Goal: Transaction & Acquisition: Obtain resource

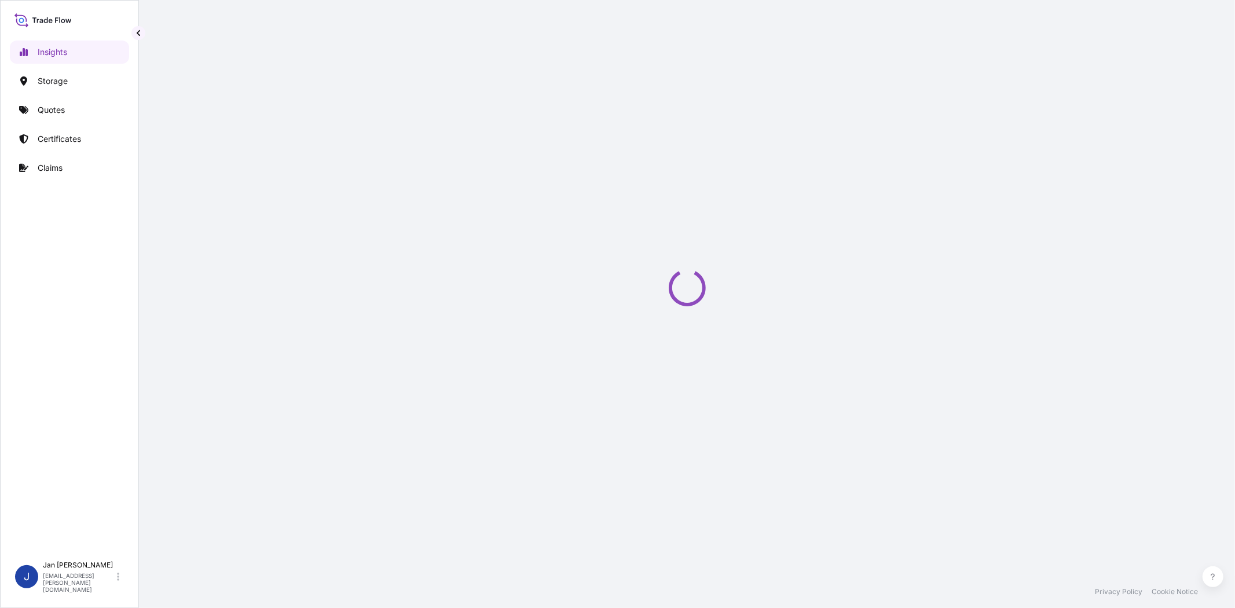
select select "2025"
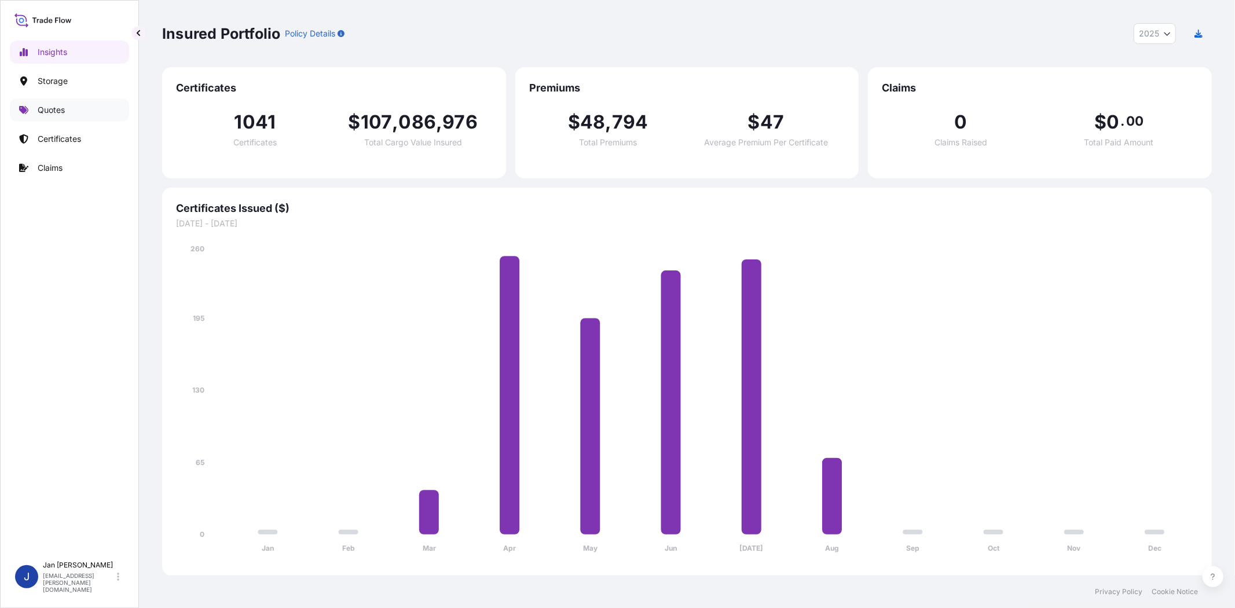
click at [61, 119] on link "Quotes" at bounding box center [69, 109] width 119 height 23
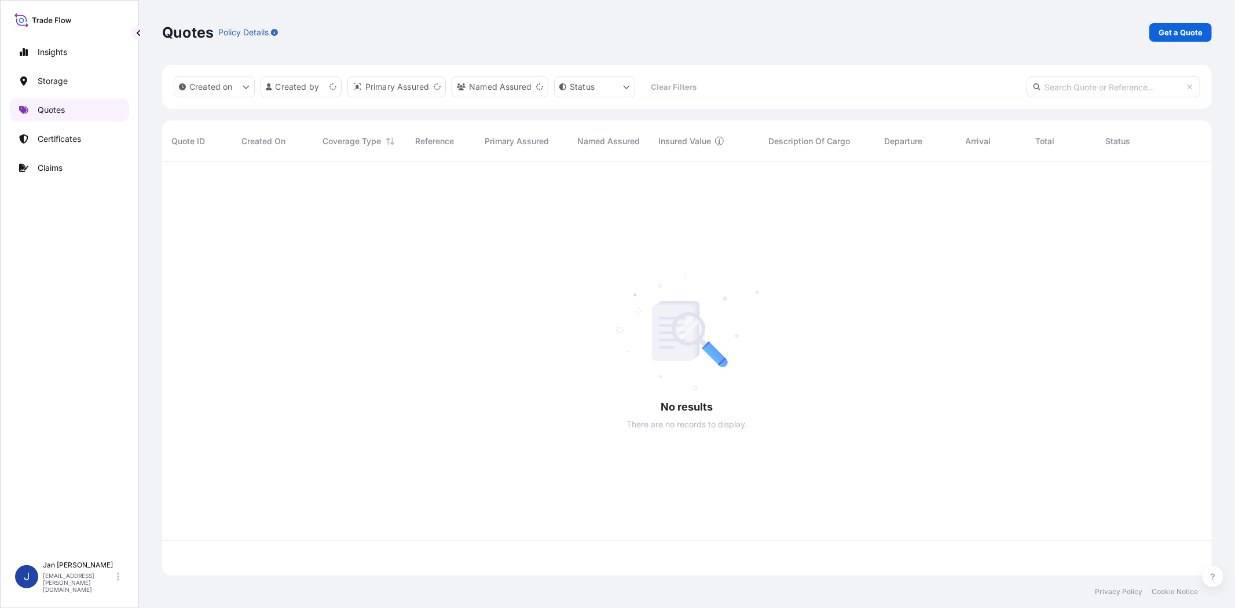
scroll to position [410, 1040]
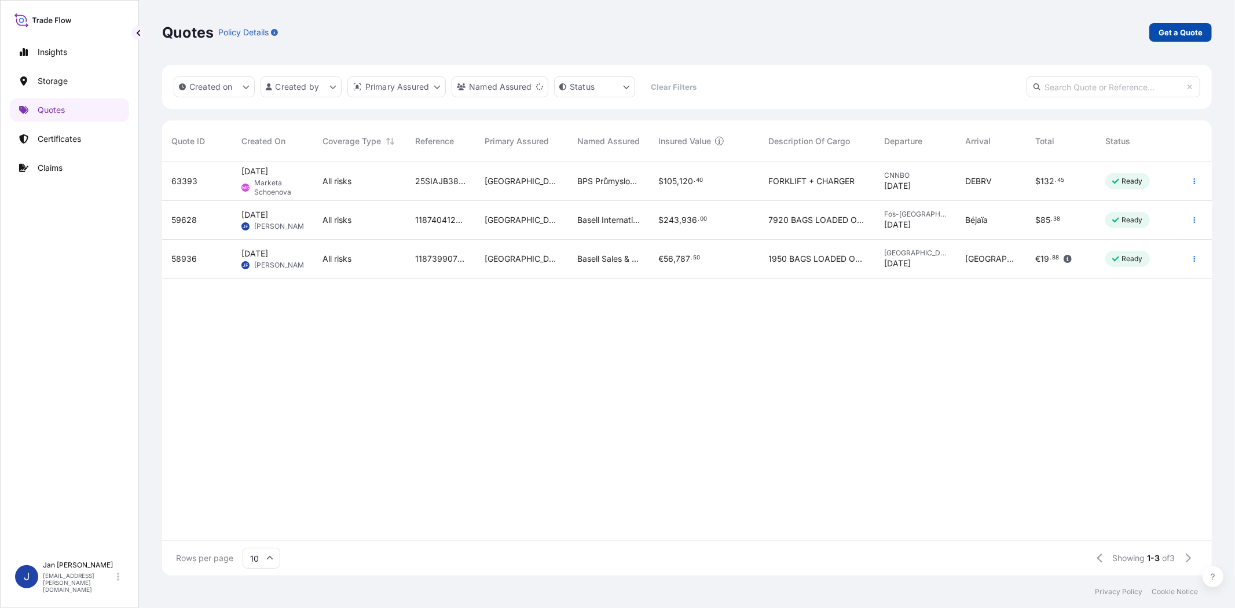
click at [1181, 32] on p "Get a Quote" at bounding box center [1181, 33] width 44 height 12
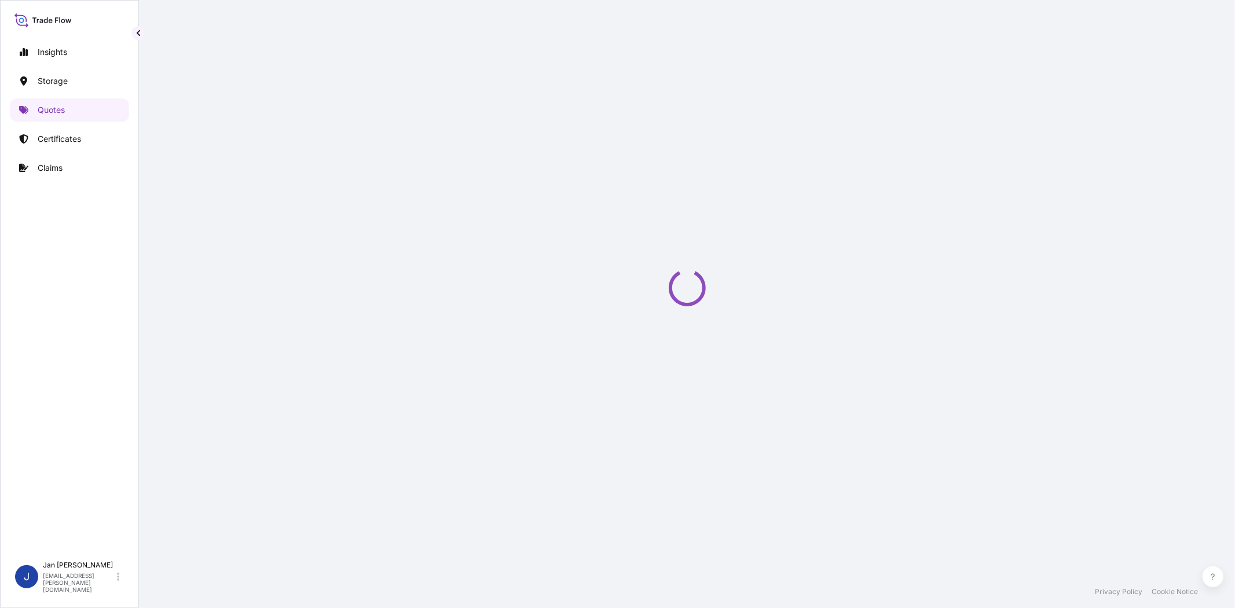
select select "Water"
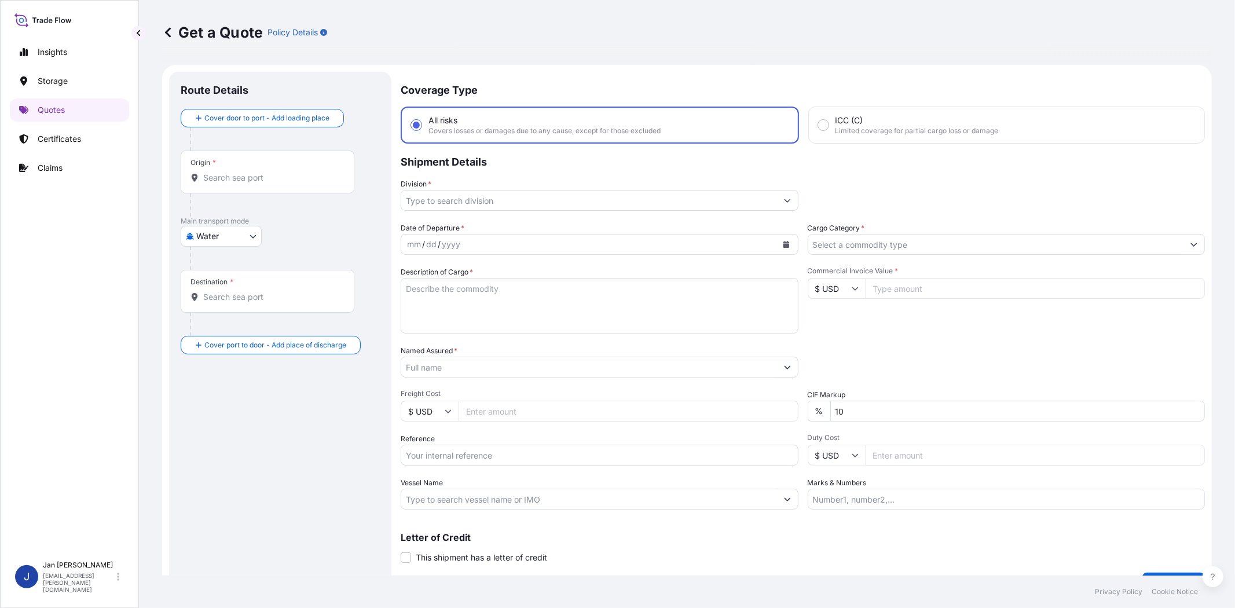
scroll to position [19, 0]
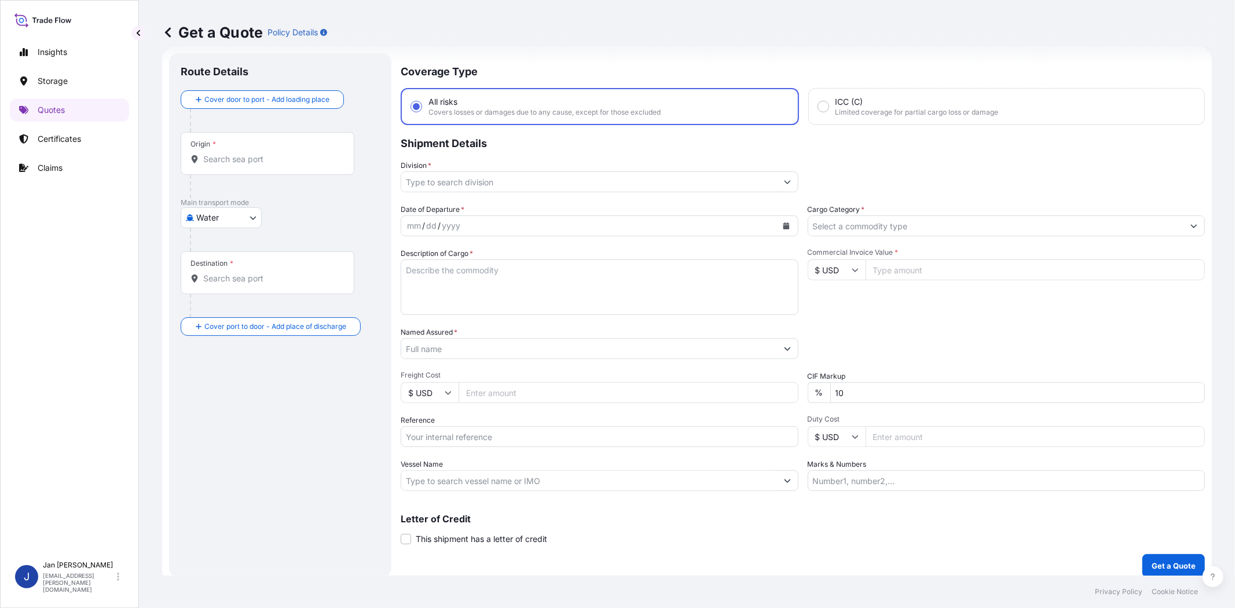
click at [777, 223] on button "Calendar" at bounding box center [786, 226] width 19 height 19
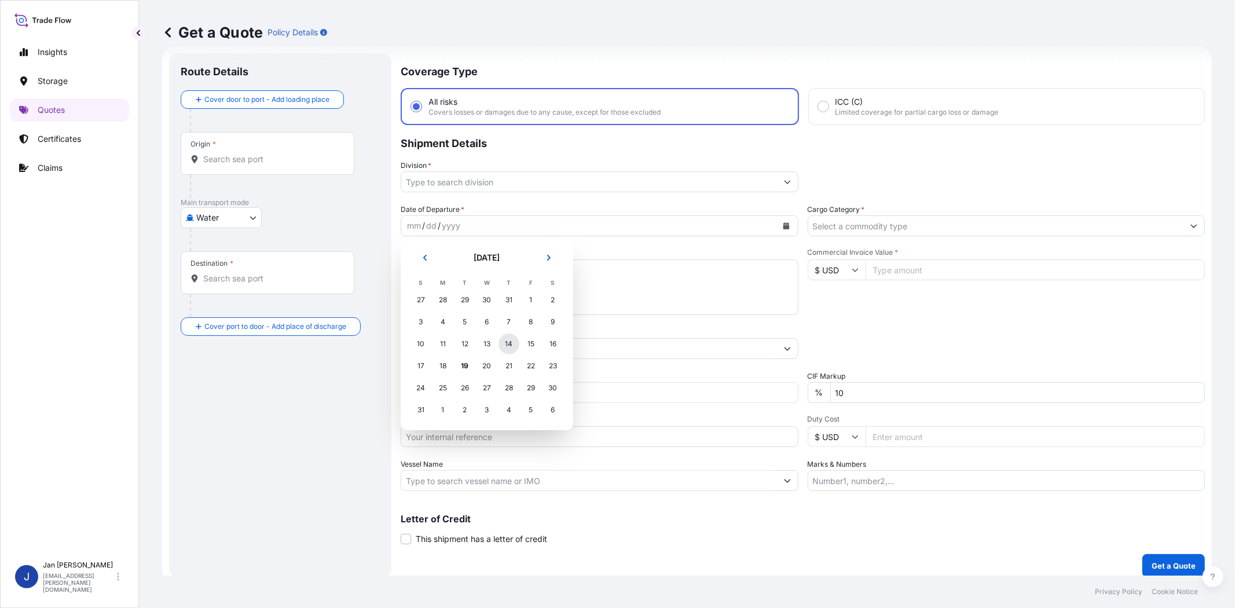
click at [502, 340] on div "14" at bounding box center [509, 344] width 21 height 21
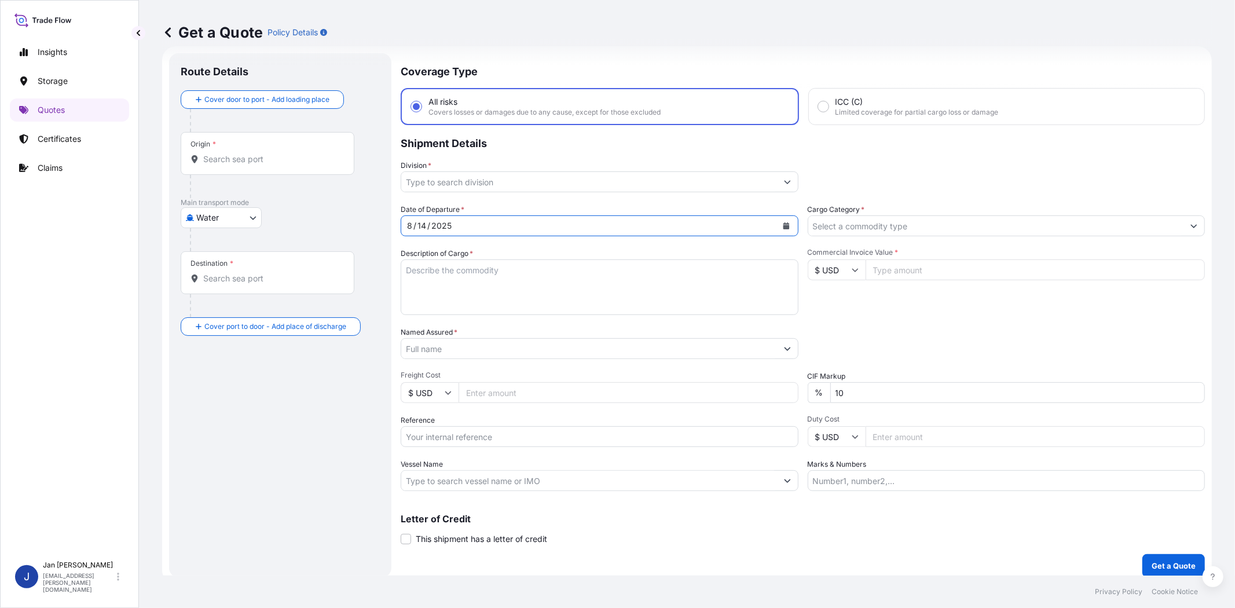
click at [896, 224] on input "Cargo Category *" at bounding box center [996, 225] width 376 height 21
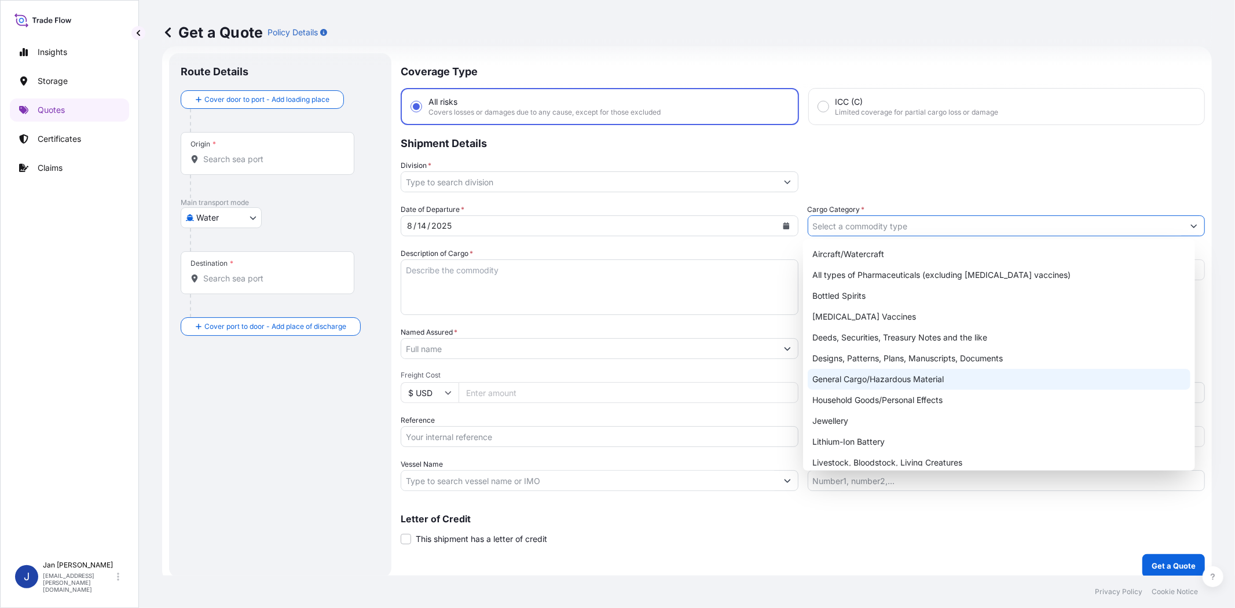
click at [872, 375] on div "General Cargo/Hazardous Material" at bounding box center [999, 379] width 382 height 21
type input "General Cargo/Hazardous Material"
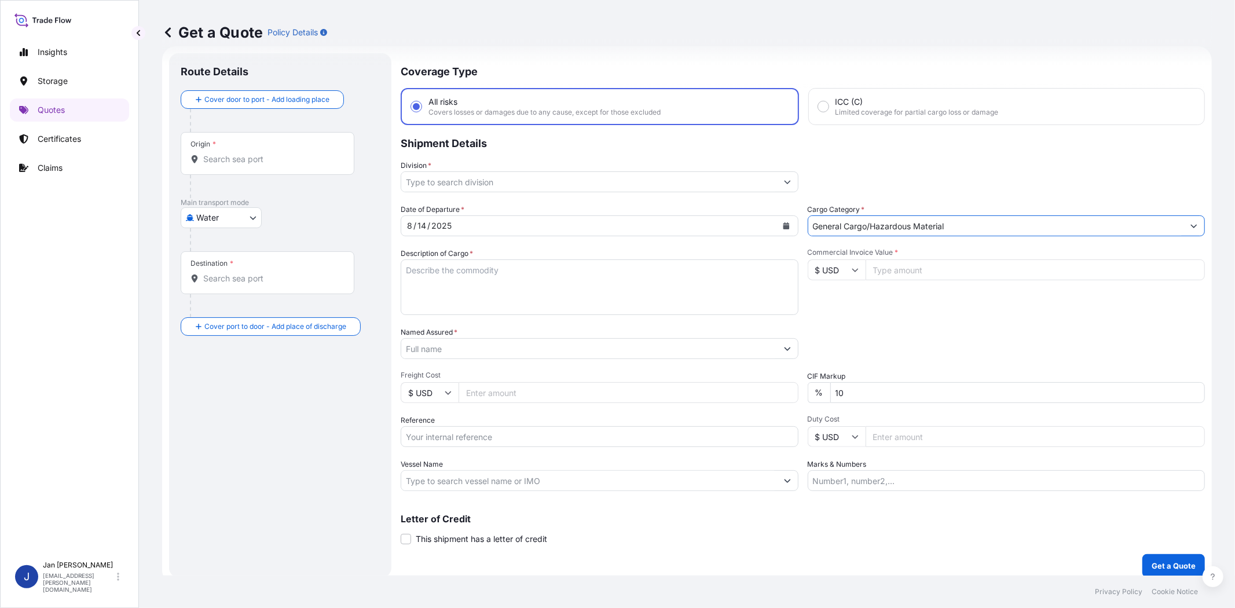
click at [720, 186] on input "Division *" at bounding box center [589, 181] width 376 height 21
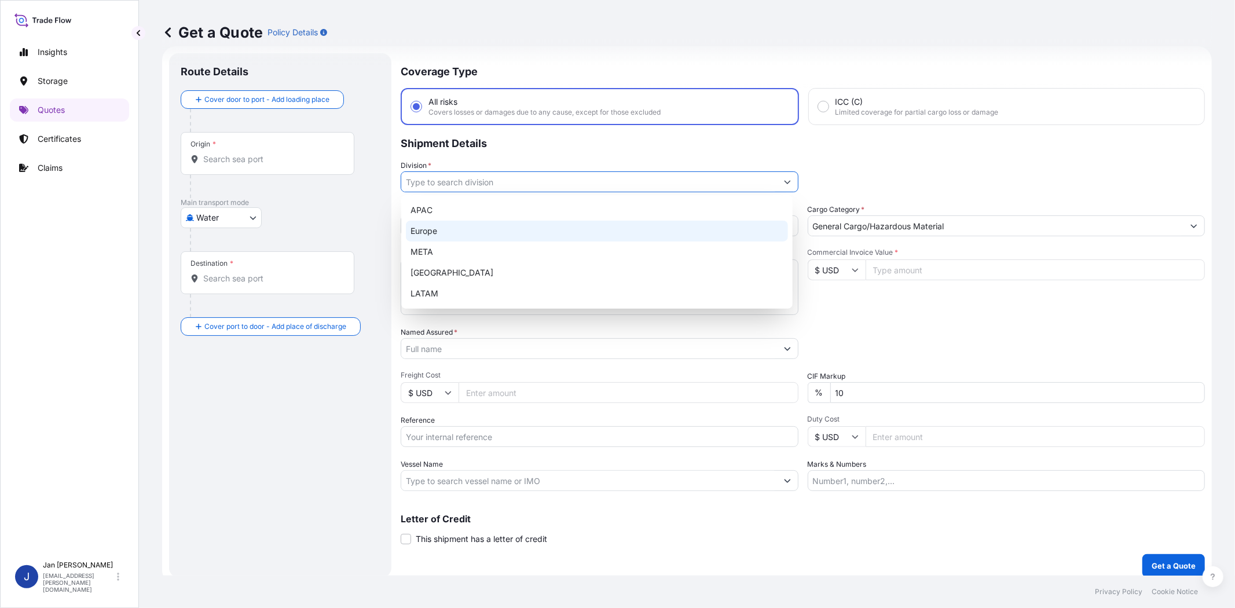
click at [681, 236] on div "Europe" at bounding box center [597, 231] width 382 height 21
type input "Europe"
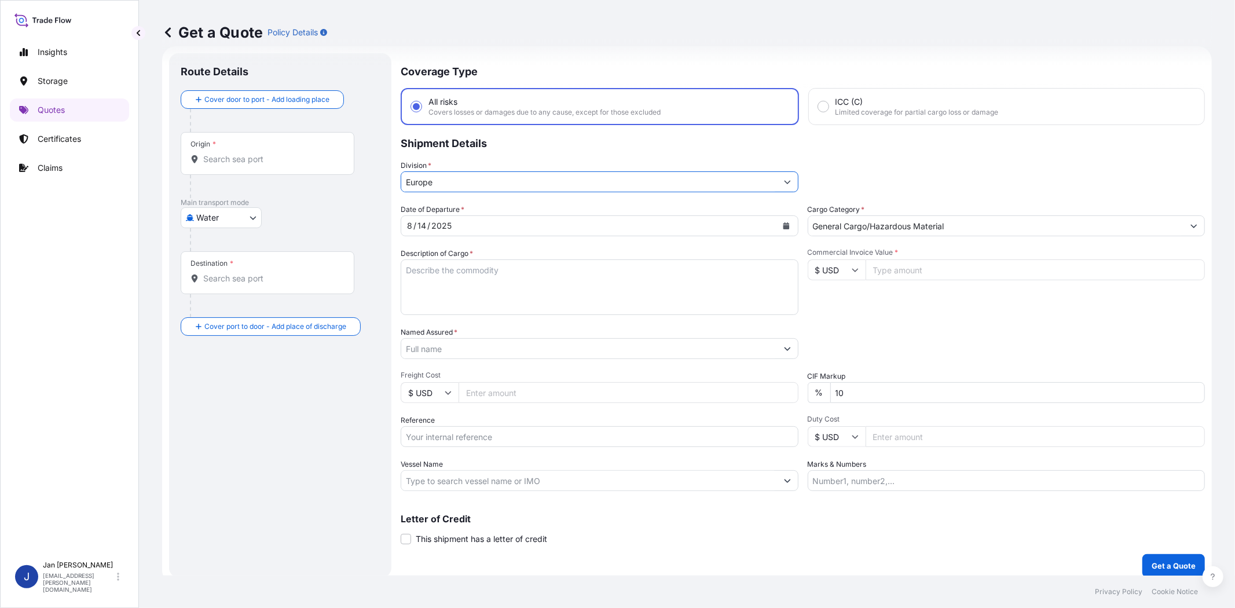
click at [635, 346] on input "Named Assured *" at bounding box center [589, 348] width 376 height 21
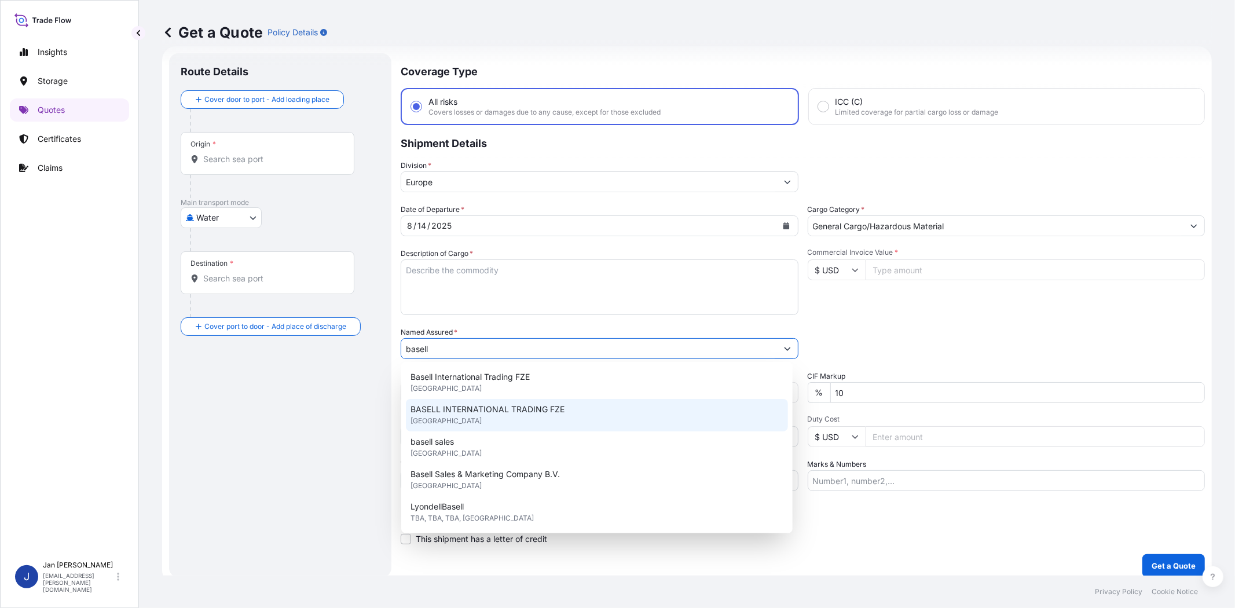
click at [587, 424] on div "BASELL INTERNATIONAL TRADING FZE [GEOGRAPHIC_DATA]" at bounding box center [597, 415] width 382 height 32
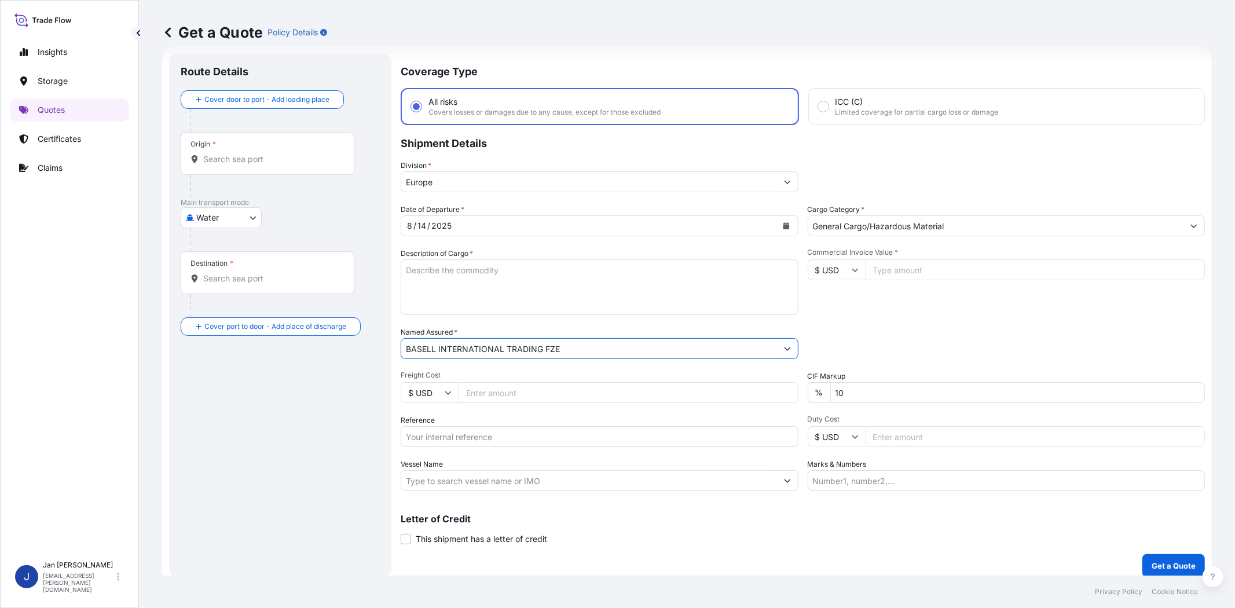
type input "BASELL INTERNATIONAL TRADING FZE"
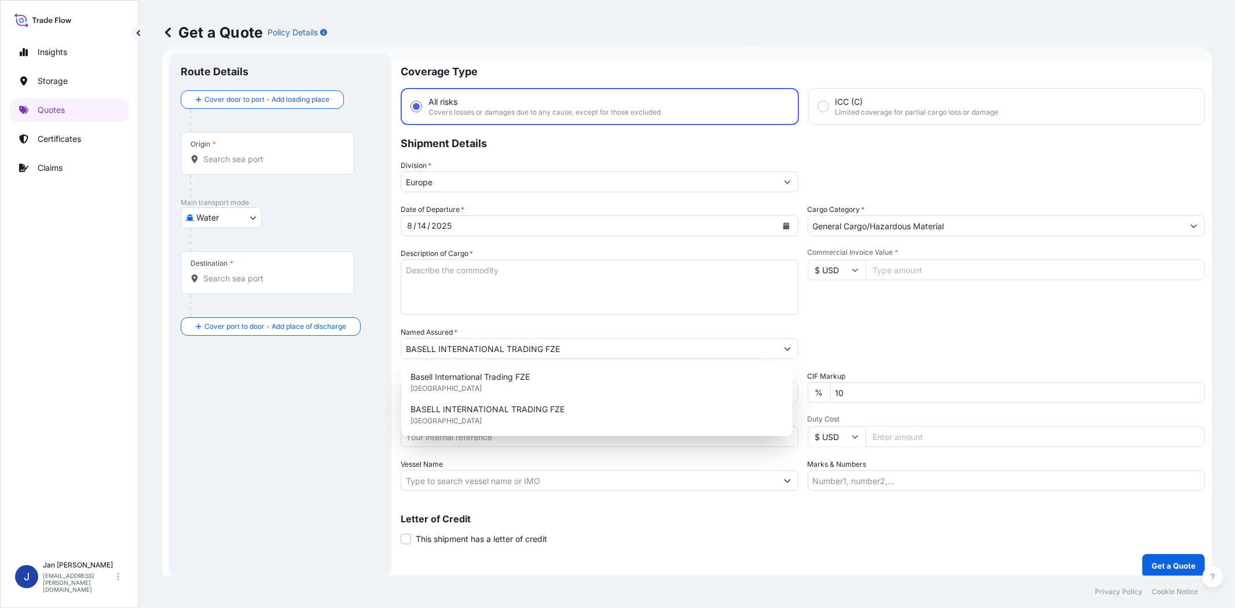
click at [820, 315] on div "Date of Departure * [DATE] Cargo Category * General Cargo/Hazardous Material De…" at bounding box center [803, 347] width 804 height 287
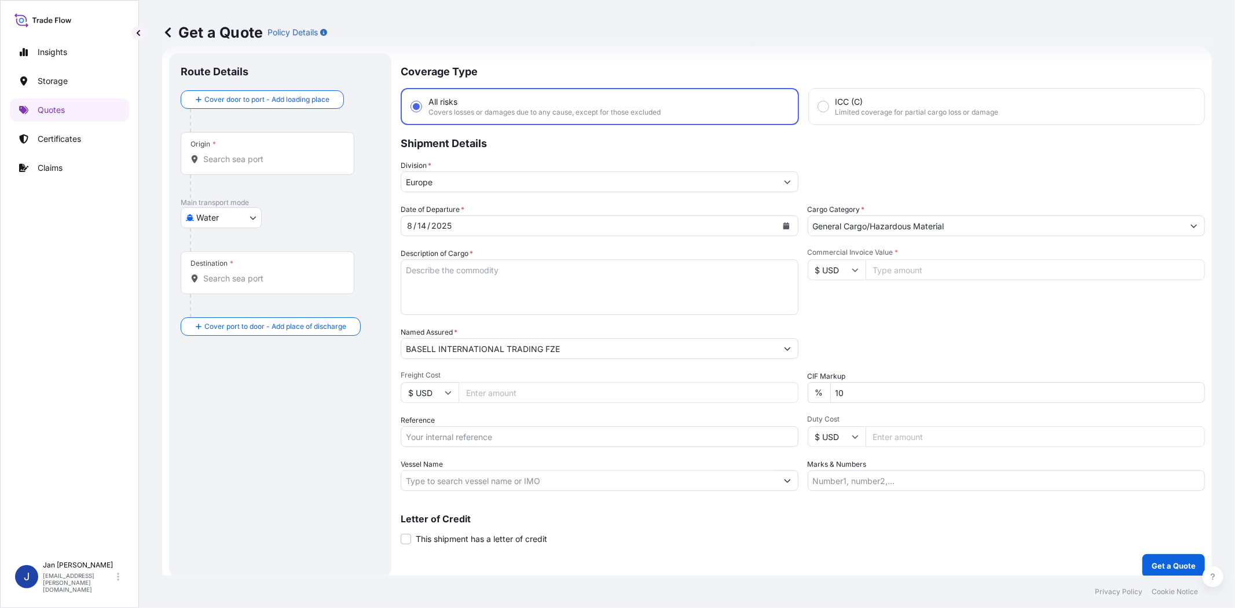
click at [963, 277] on input "Commercial Invoice Value *" at bounding box center [1036, 269] width 340 height 21
paste input "126843.75"
type input "126843.75"
click at [828, 265] on input "$ USD" at bounding box center [837, 269] width 58 height 21
click at [832, 302] on div "€ EUR" at bounding box center [831, 301] width 49 height 22
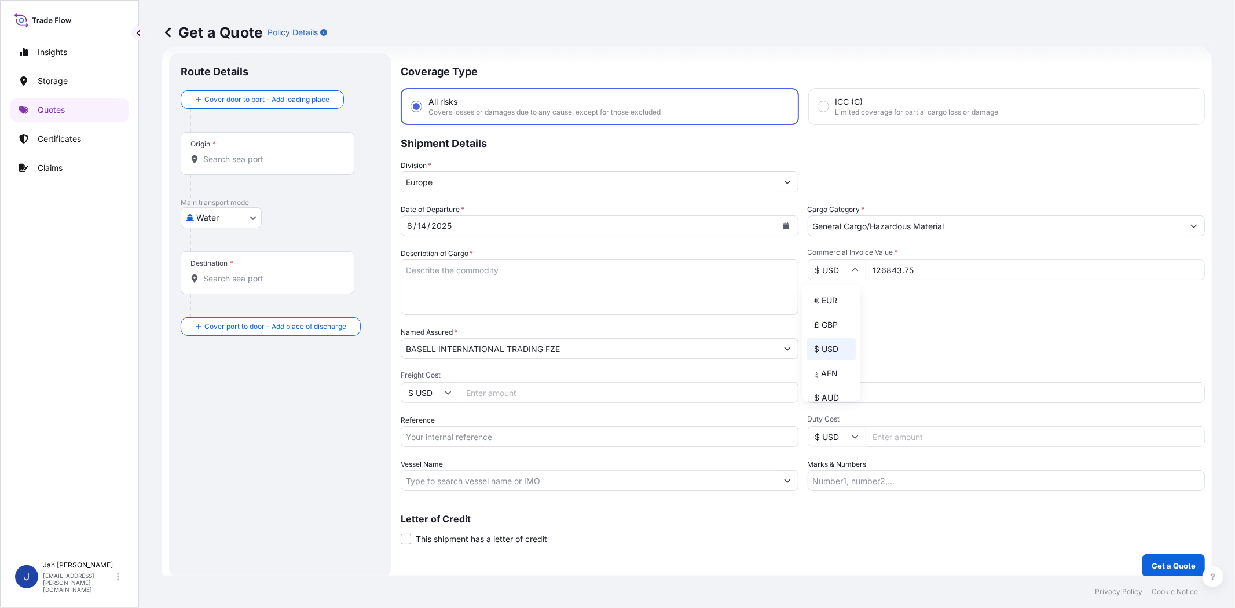
type input "€ EUR"
click at [918, 304] on div "Commercial Invoice Value * € EUR 126843.75" at bounding box center [1007, 281] width 398 height 67
click at [597, 438] on input "Reference" at bounding box center [600, 436] width 398 height 21
click at [652, 491] on div "Coverage Type All risks Covers losses or damages due to any cause, except for t…" at bounding box center [803, 315] width 804 height 524
click at [653, 481] on input "Vessel Name" at bounding box center [589, 480] width 376 height 21
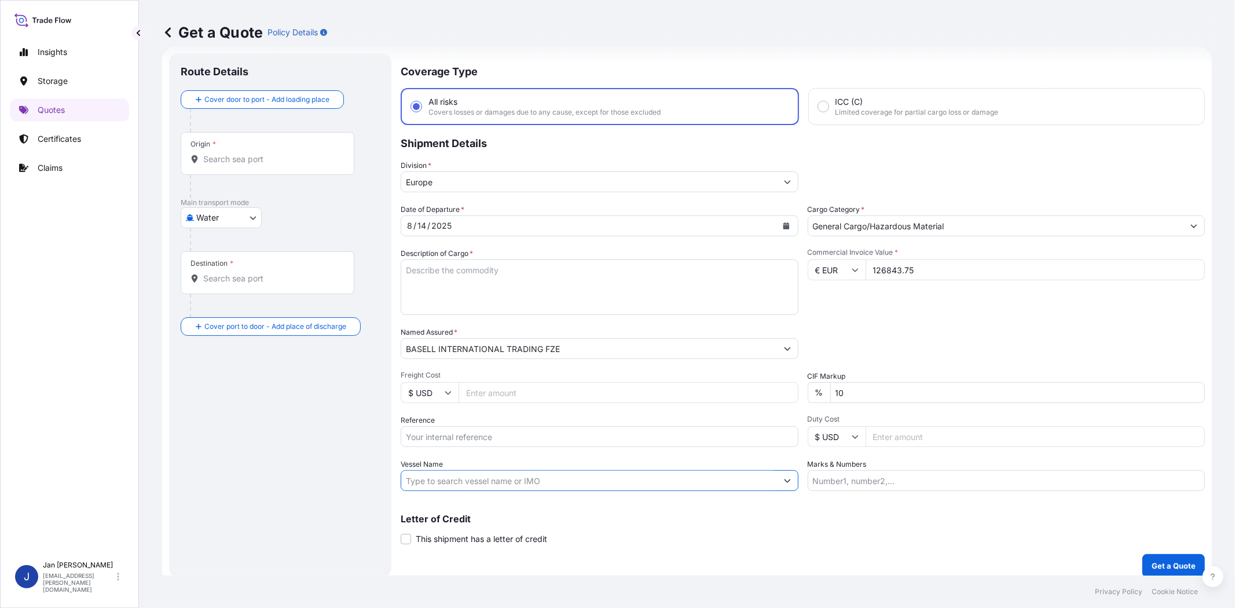
paste input "GALLIPOLI SEAWAYS"
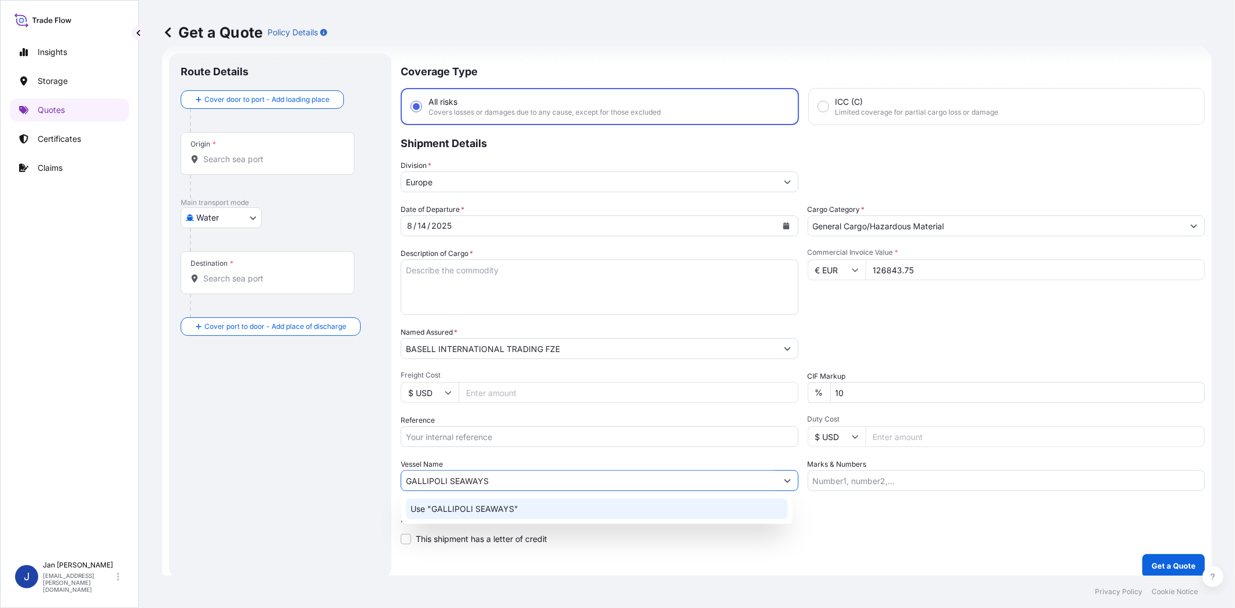
click at [502, 506] on p "Use "GALLIPOLI SEAWAYS"" at bounding box center [465, 509] width 108 height 12
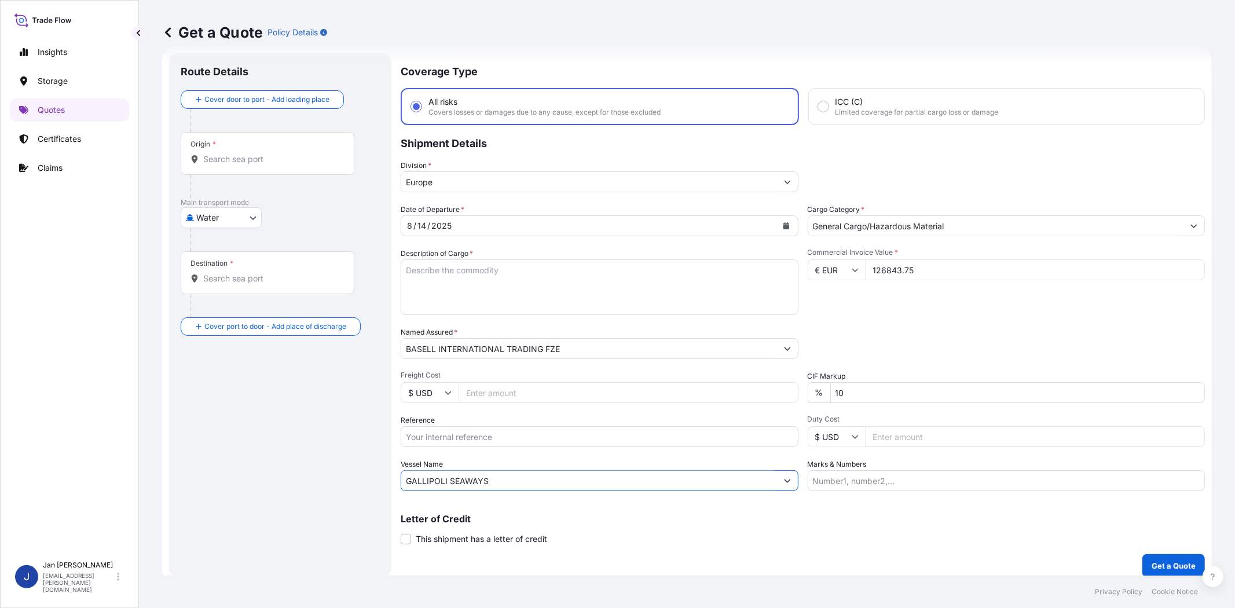
type input "GALLIPOLI SEAWAYS"
click at [256, 169] on div "Origin *" at bounding box center [268, 153] width 174 height 43
click at [256, 165] on input "Origin *" at bounding box center [271, 159] width 137 height 12
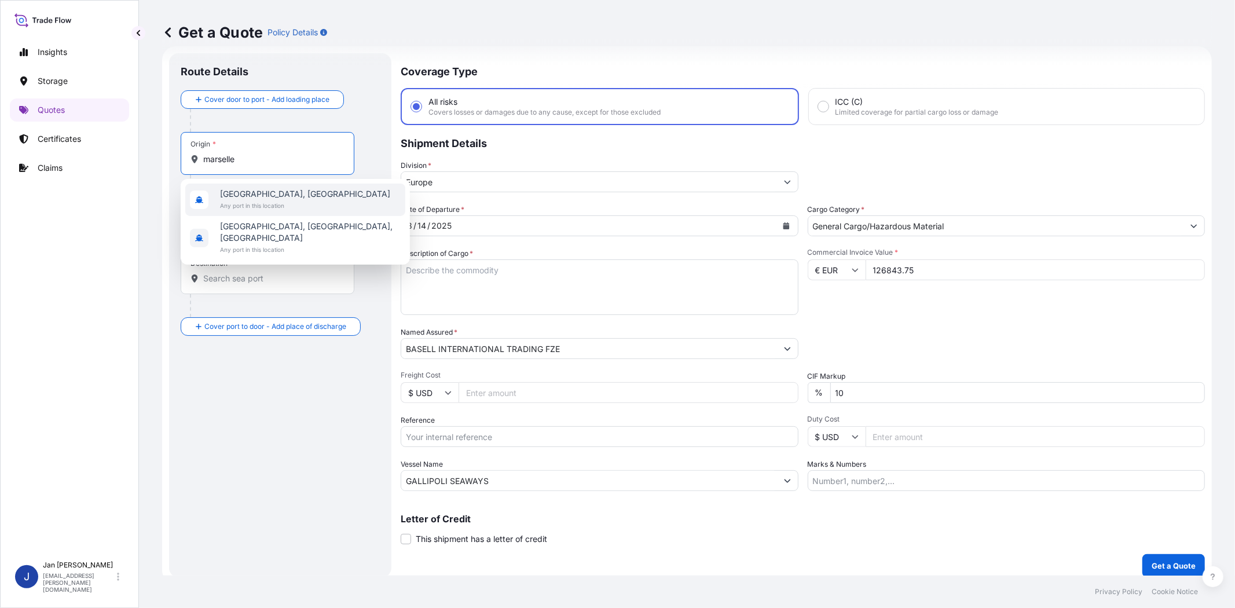
click at [261, 154] on input "marselle" at bounding box center [271, 159] width 137 height 12
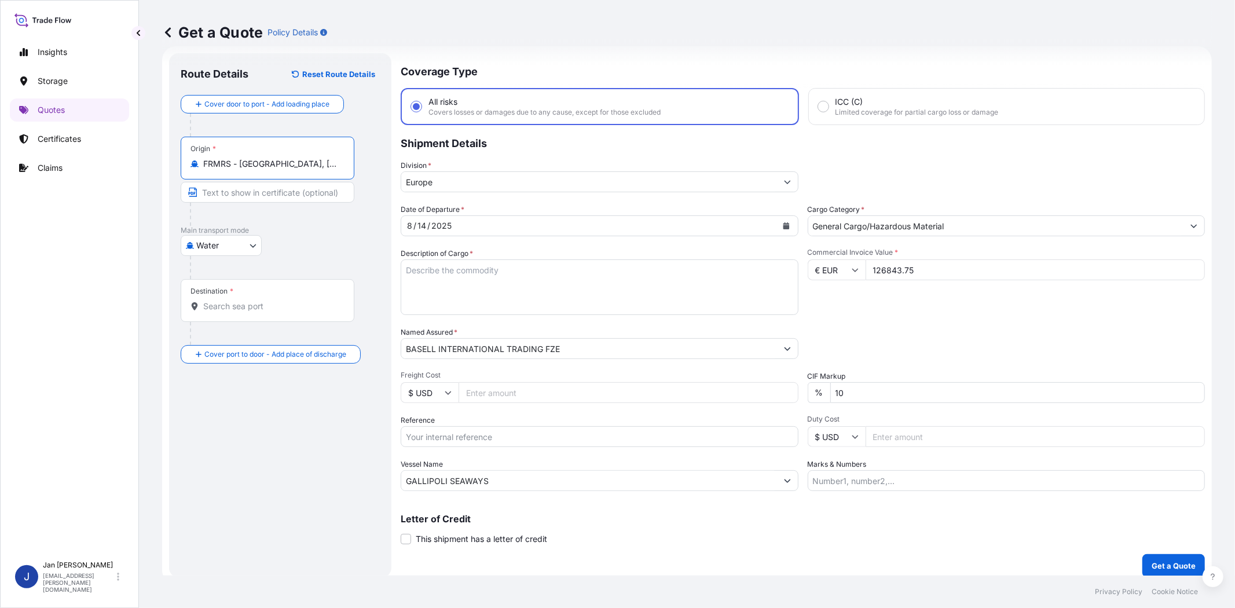
type input "FRMRS - [GEOGRAPHIC_DATA], [GEOGRAPHIC_DATA]"
click at [280, 321] on div "Destination *" at bounding box center [268, 300] width 174 height 43
click at [280, 312] on input "Destination *" at bounding box center [271, 307] width 137 height 12
type input "TNTUN - [GEOGRAPHIC_DATA], [GEOGRAPHIC_DATA]"
drag, startPoint x: 972, startPoint y: 311, endPoint x: 965, endPoint y: 313, distance: 6.6
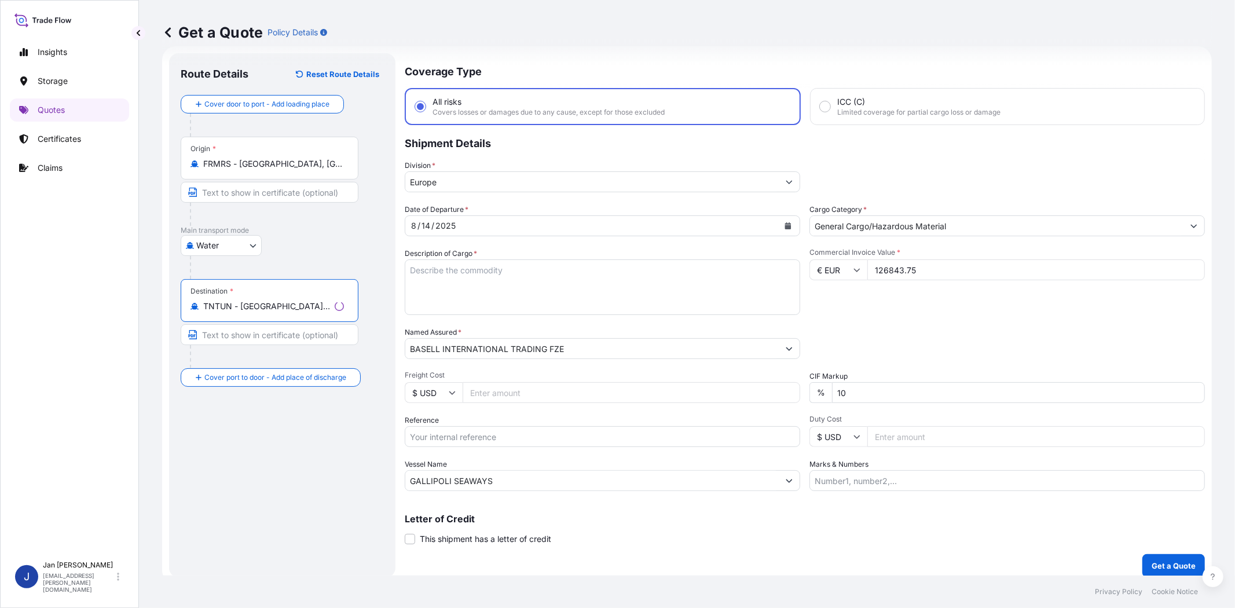
click at [972, 312] on div "Commercial Invoice Value * € EUR 126843.75" at bounding box center [1008, 281] width 396 height 67
click at [499, 433] on input "Reference" at bounding box center [600, 436] width 398 height 21
paste input "1187424289 // 5013194561 5013194352 304244358"
type input "1187424289 // 5013194561 5013194352 304244358"
paste textarea "BAGS LOADED ONTO 90 PALLETS LOADED INTO 5 40' HIGH CUBE CONTAINER LUPOLEN 2420D"
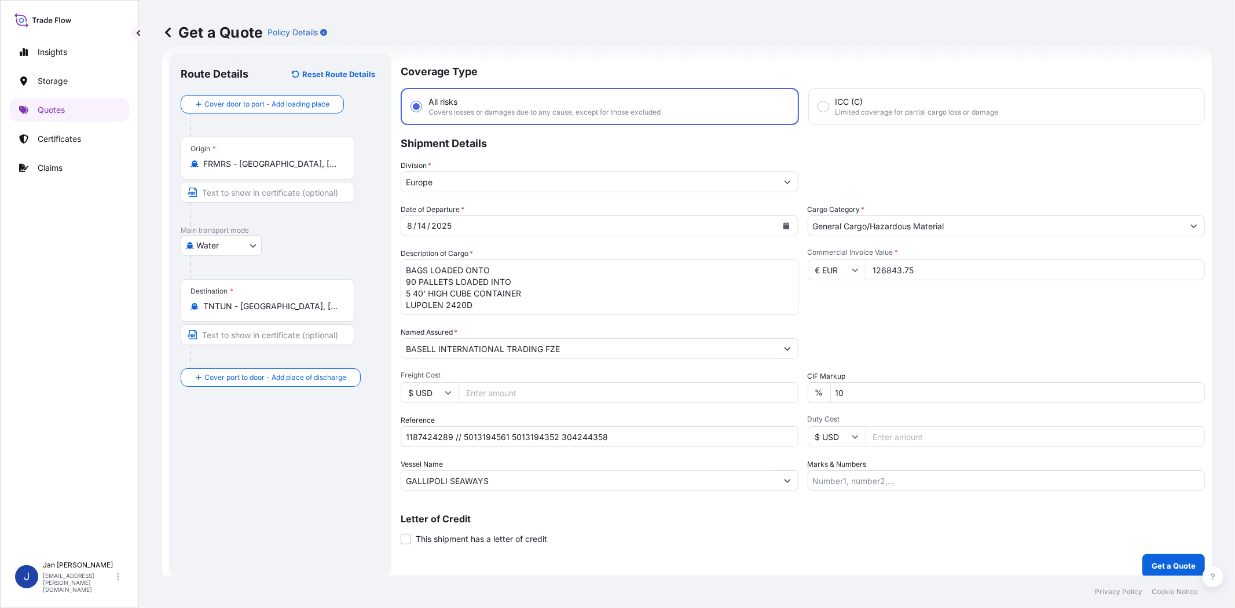
click at [398, 265] on form "Route Details Reset Route Details Cover door to port - Add loading place Place …" at bounding box center [687, 315] width 1050 height 538
click at [406, 267] on textarea "BAGS LOADED ONTO 90 PALLETS LOADED INTO 5 40' HIGH CUBE CONTAINER LUPOLEN 2420D" at bounding box center [600, 287] width 398 height 56
type textarea "4950 BAGS LOADED ONTO 90 PALLETS LOADED INTO 5 40' HIGH CUBE CONTAINER LUPOLEN …"
click at [959, 302] on div "Commercial Invoice Value * € EUR 126843.75" at bounding box center [1007, 281] width 398 height 67
click at [865, 482] on input "Marks & Numbers" at bounding box center [1007, 480] width 398 height 21
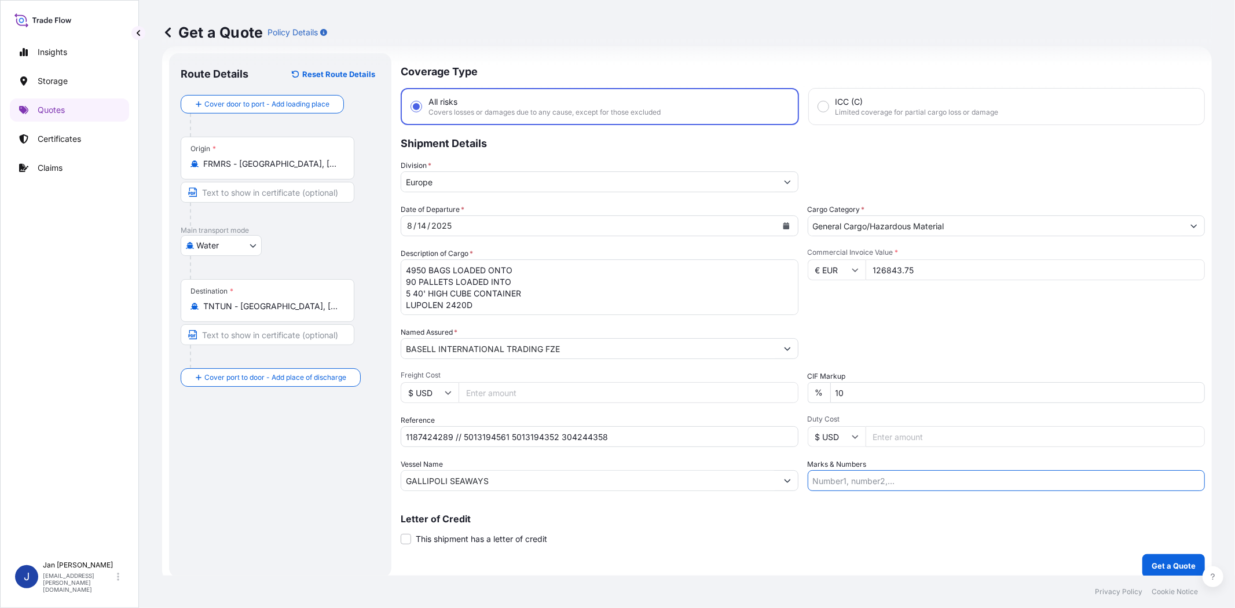
paste input "SNETOR - SNOV25015644 - [GEOGRAPHIC_DATA] - [GEOGRAPHIC_DATA]"
type input "SNETOR - SNOV25015644 - [GEOGRAPHIC_DATA] - [GEOGRAPHIC_DATA]"
click at [887, 309] on div "Commercial Invoice Value * € EUR 126843.75" at bounding box center [1007, 281] width 398 height 67
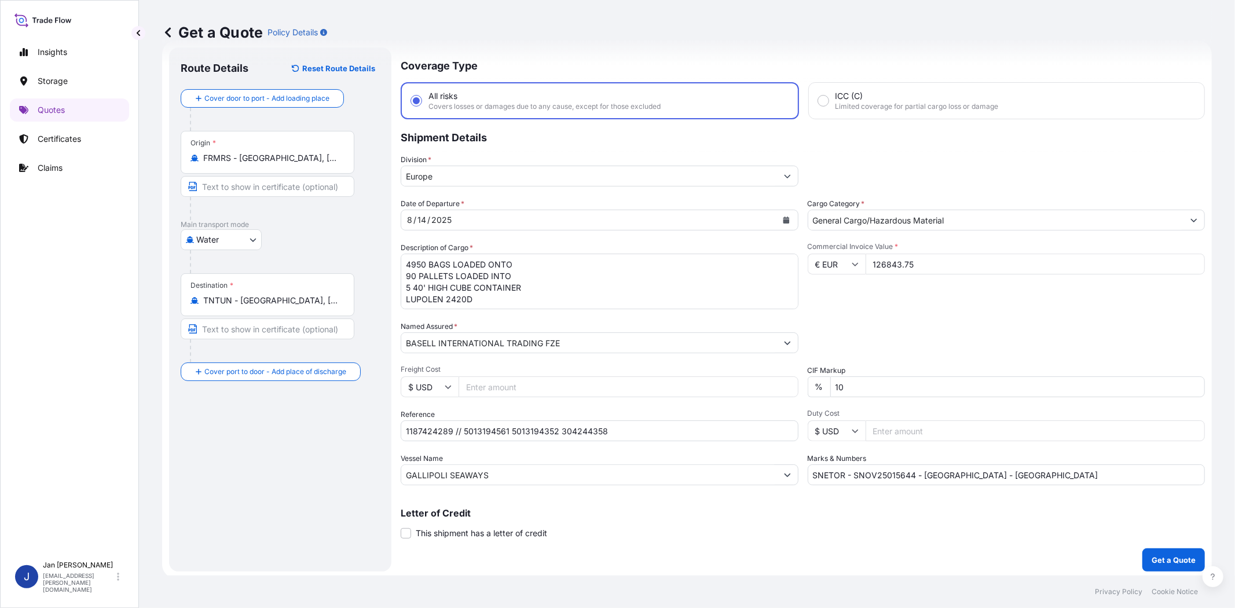
scroll to position [25, 0]
click at [1170, 554] on p "Get a Quote" at bounding box center [1174, 559] width 44 height 12
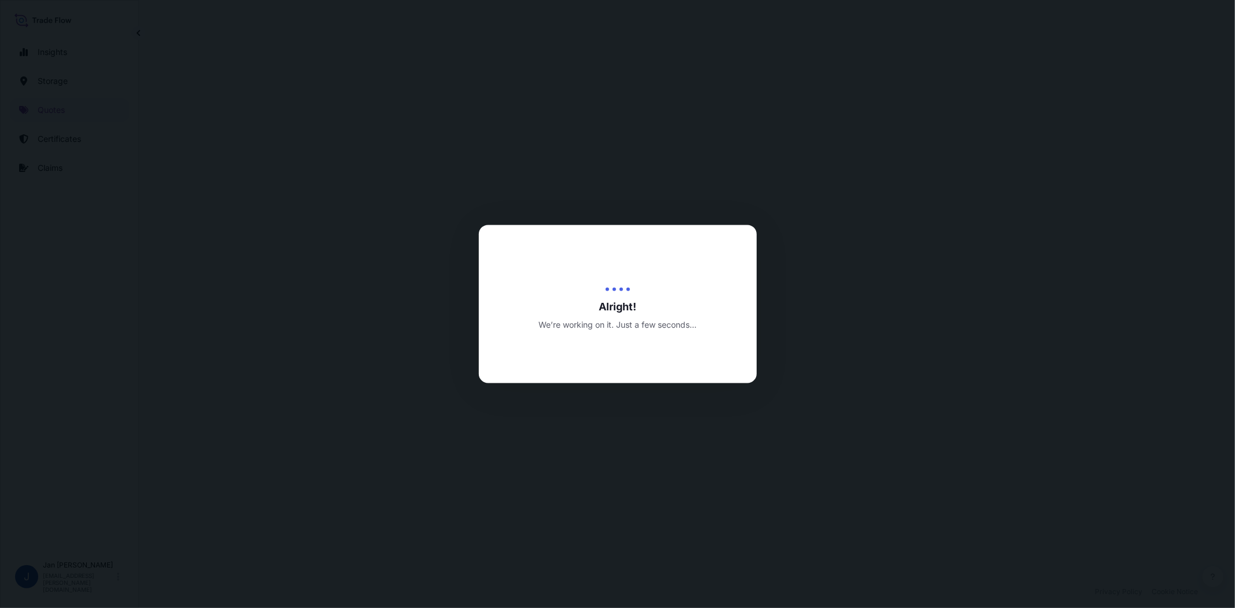
select select "Water"
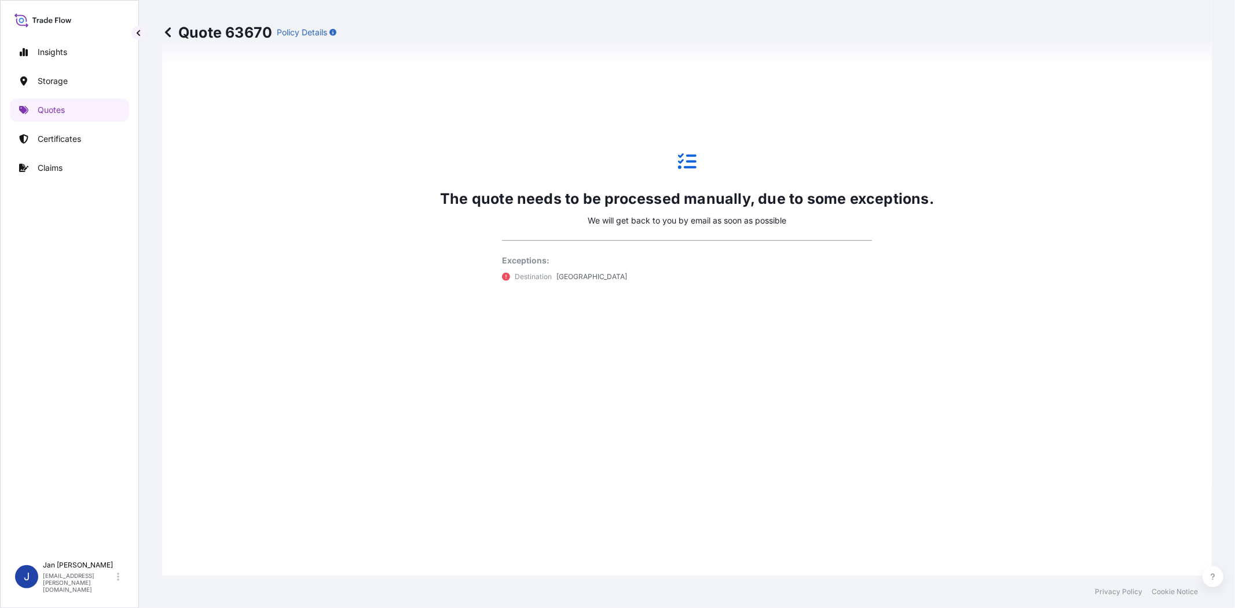
scroll to position [780, 0]
